Goal: Task Accomplishment & Management: Manage account settings

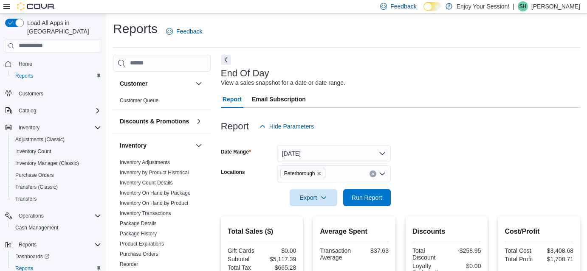
scroll to position [58, 0]
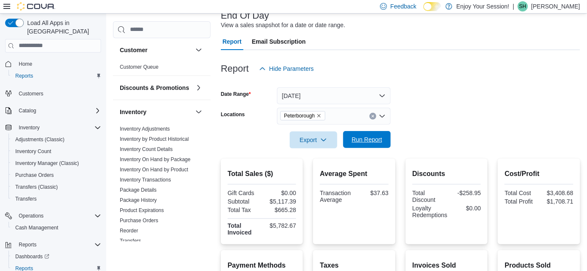
click at [365, 139] on span "Run Report" at bounding box center [367, 140] width 31 height 8
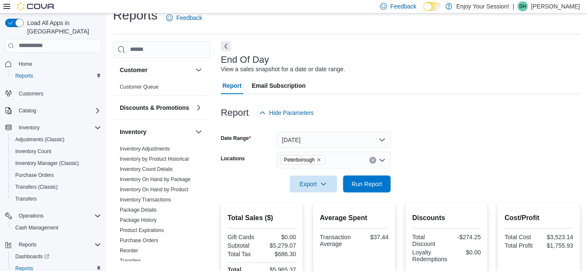
scroll to position [0, 0]
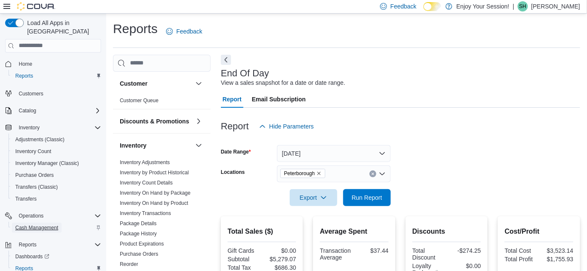
click at [34, 225] on span "Cash Management" at bounding box center [36, 228] width 43 height 7
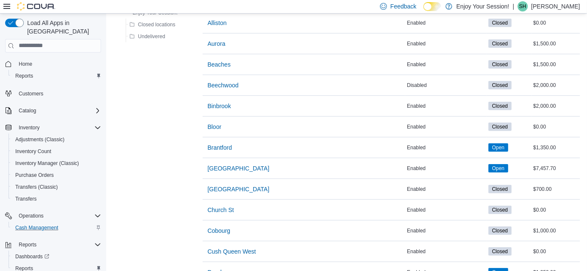
scroll to position [625, 0]
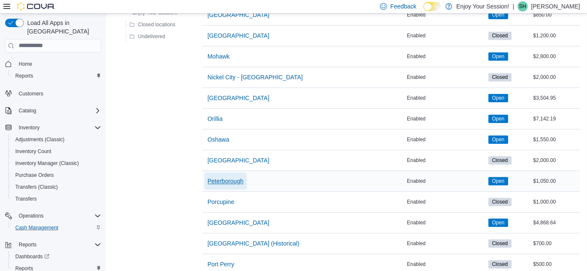
click at [220, 178] on span "Peterborough" at bounding box center [226, 181] width 36 height 8
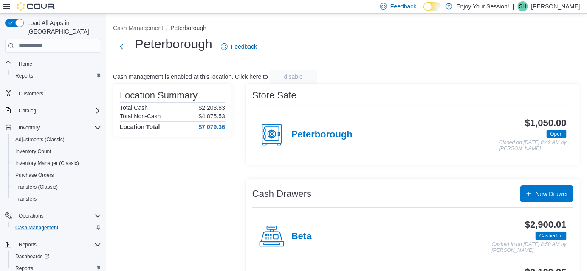
scroll to position [49, 0]
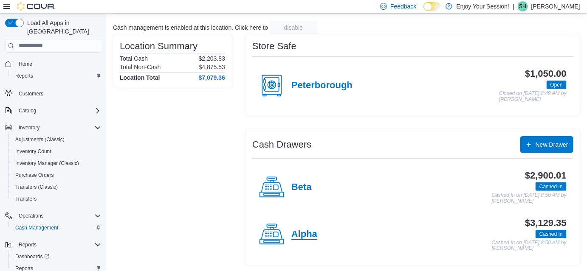
click at [308, 232] on h4 "Alpha" at bounding box center [304, 234] width 26 height 11
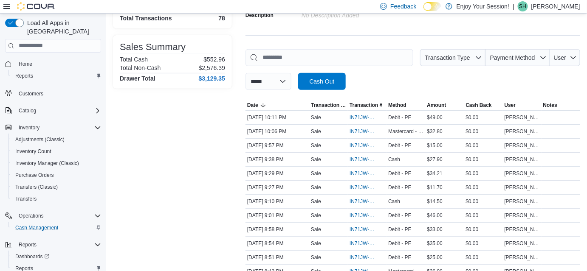
scroll to position [97, 0]
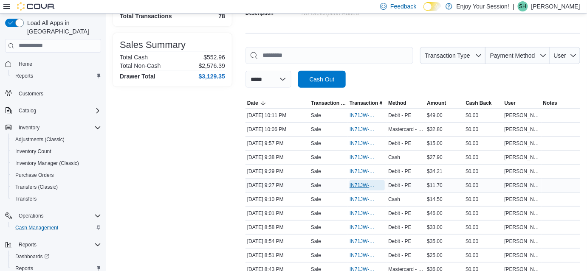
click at [360, 187] on span "IN71JW-7362848" at bounding box center [363, 185] width 27 height 7
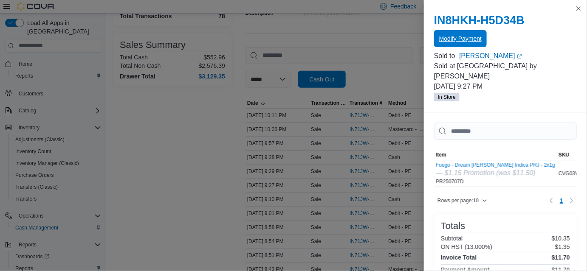
click at [469, 36] on span "Modify Payment" at bounding box center [460, 38] width 42 height 8
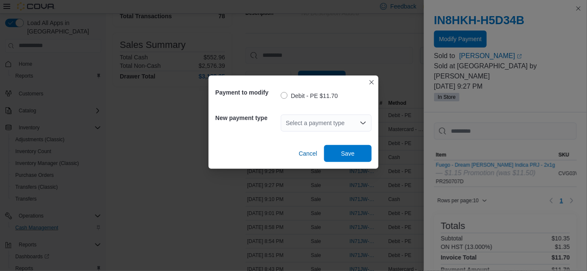
click at [324, 122] on div "Select a payment type" at bounding box center [326, 123] width 91 height 17
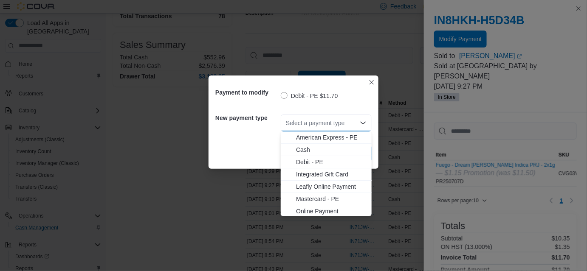
scroll to position [14, 0]
click at [305, 211] on span "Visa - PE" at bounding box center [331, 210] width 71 height 8
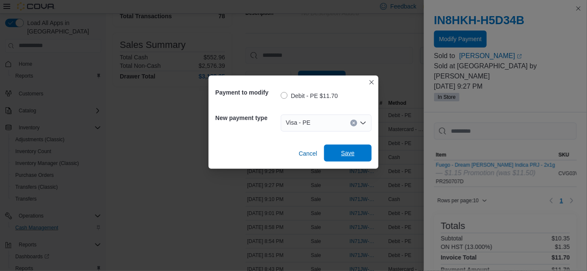
click at [339, 153] on span "Save" at bounding box center [347, 153] width 37 height 17
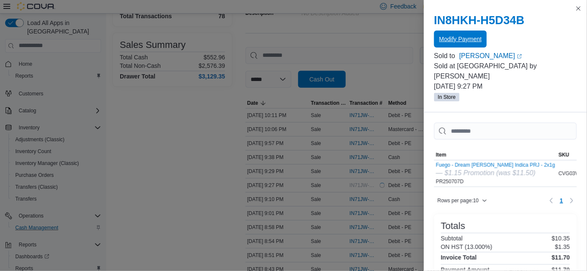
scroll to position [0, 0]
